Goal: Task Accomplishment & Management: Use online tool/utility

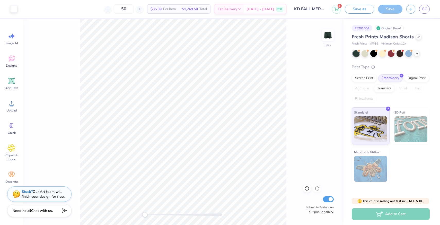
click at [49, 213] on span "Chat with us." at bounding box center [42, 210] width 22 height 5
type textarea "x"
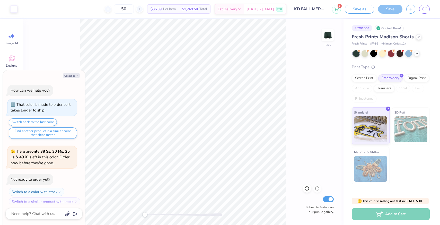
scroll to position [91, 0]
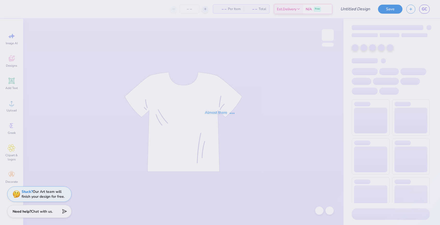
type input "KD FALL MERCH SHORTS"
type input "36"
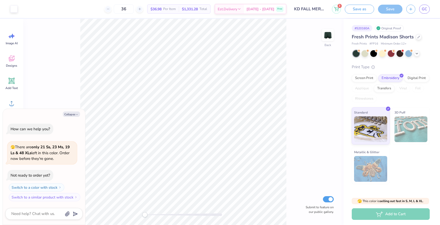
type textarea "x"
